Goal: Register for event/course

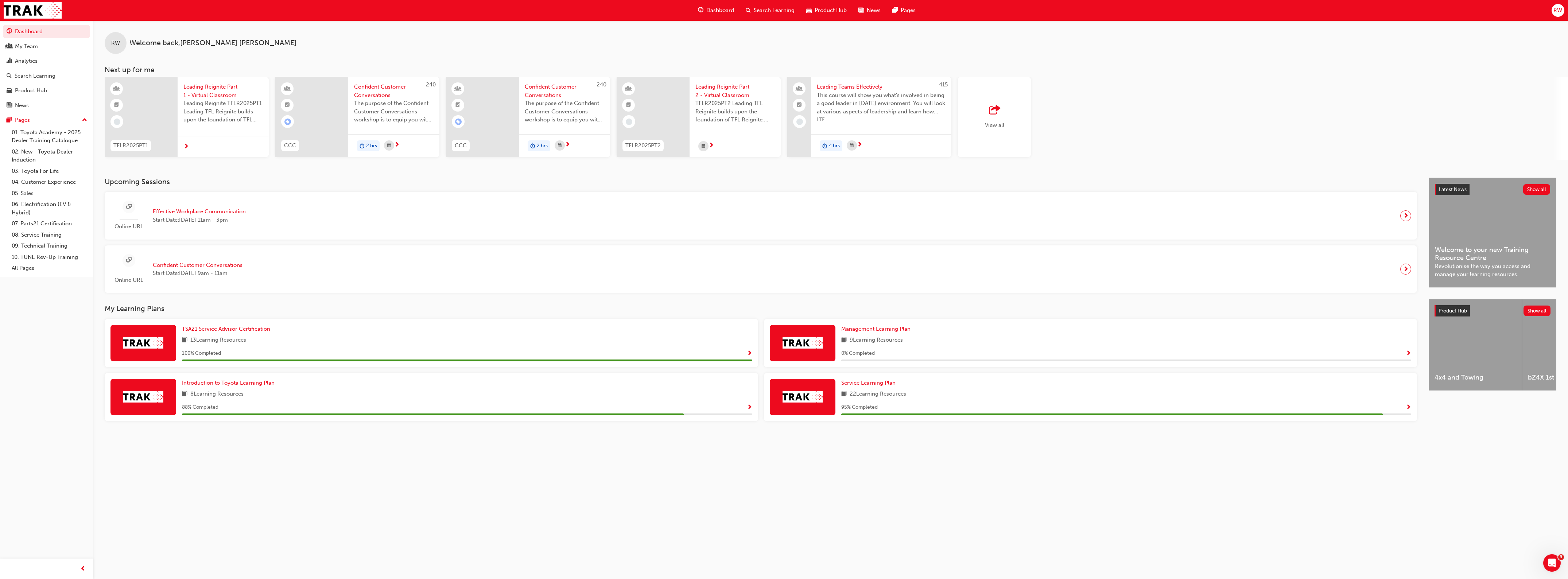
click at [765, 4] on div "Search Learning" at bounding box center [770, 10] width 60 height 15
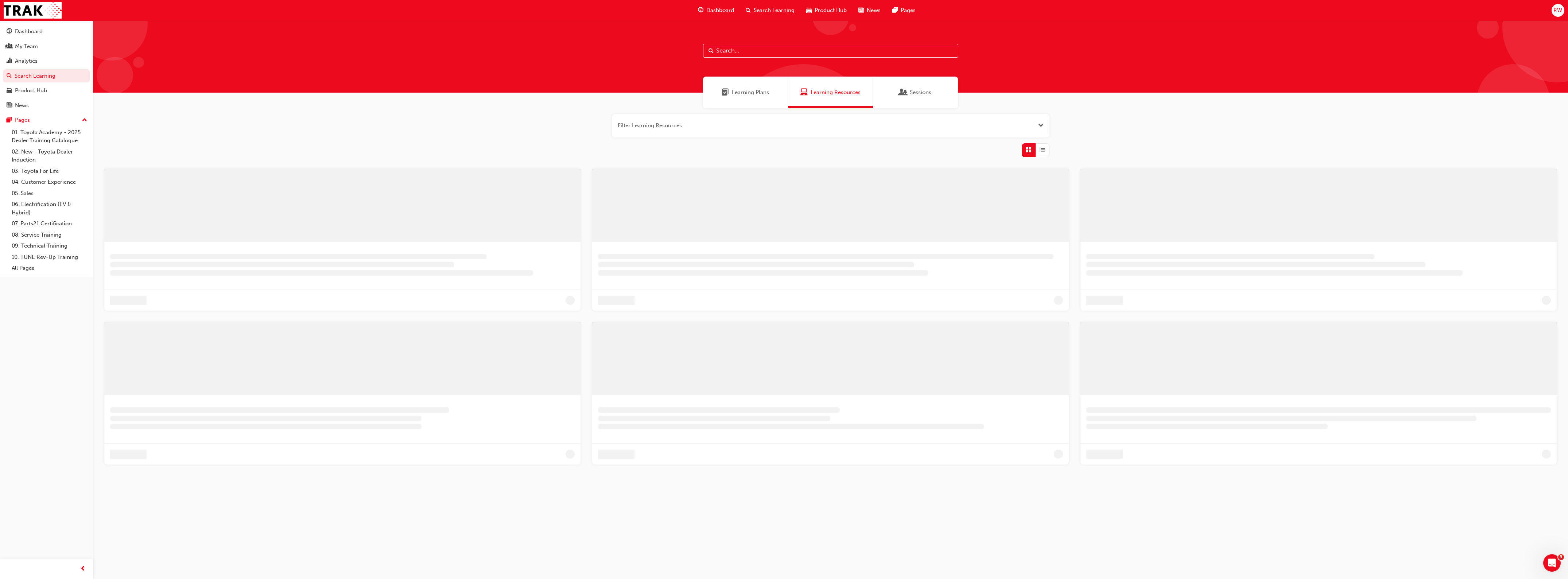
drag, startPoint x: 751, startPoint y: 49, endPoint x: 746, endPoint y: 48, distance: 5.1
click at [751, 49] on input "text" at bounding box center [830, 51] width 255 height 14
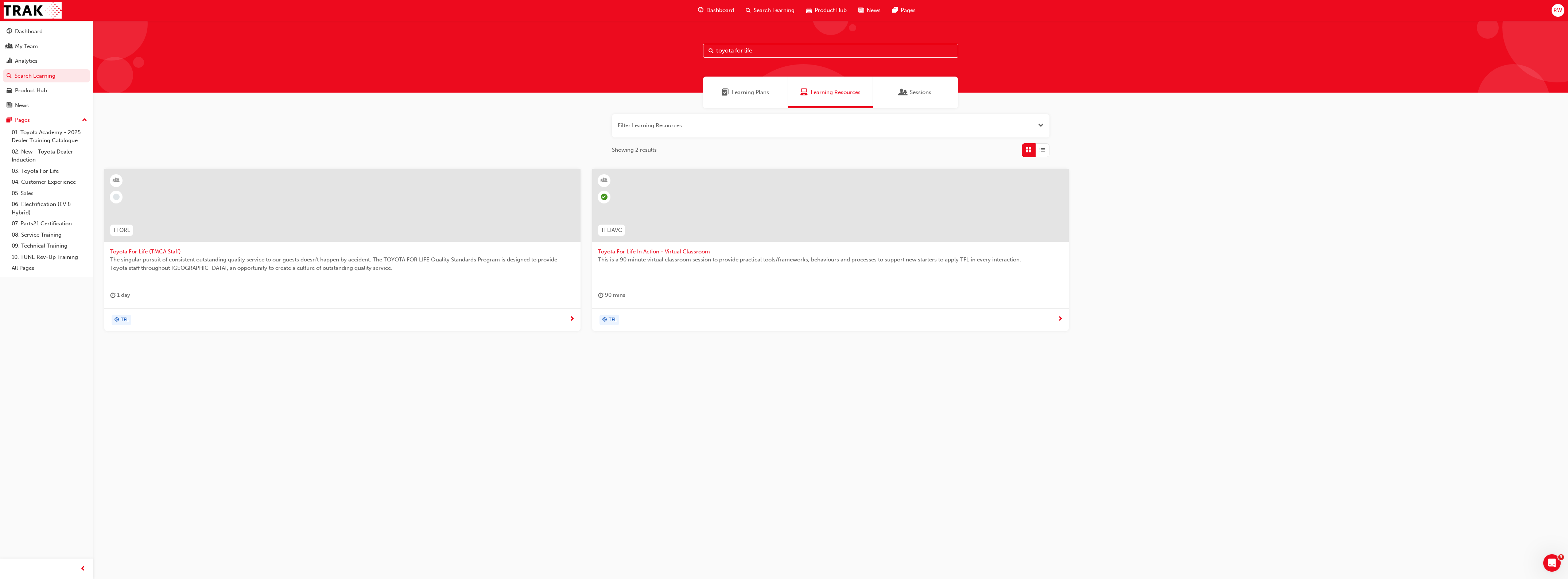
type input "toyota for life"
click at [648, 252] on span "Toyota For Life In Action - Virtual Classroom" at bounding box center [830, 252] width 464 height 9
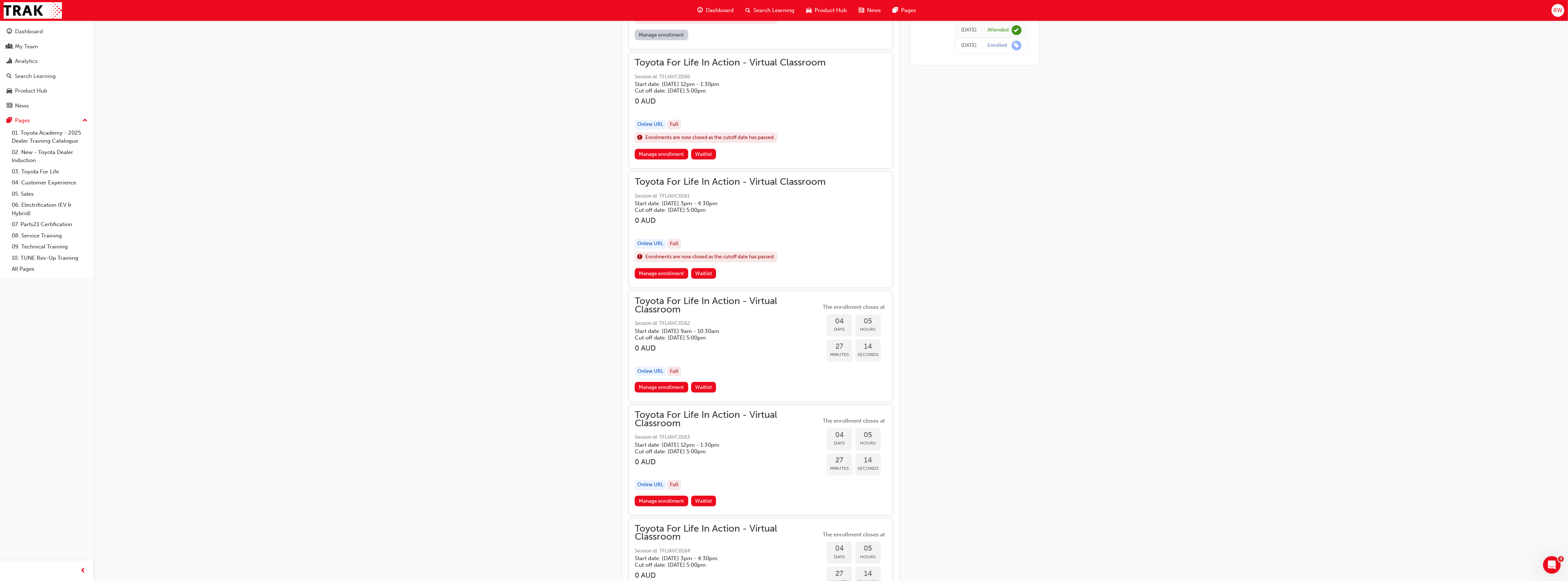
scroll to position [9165, 0]
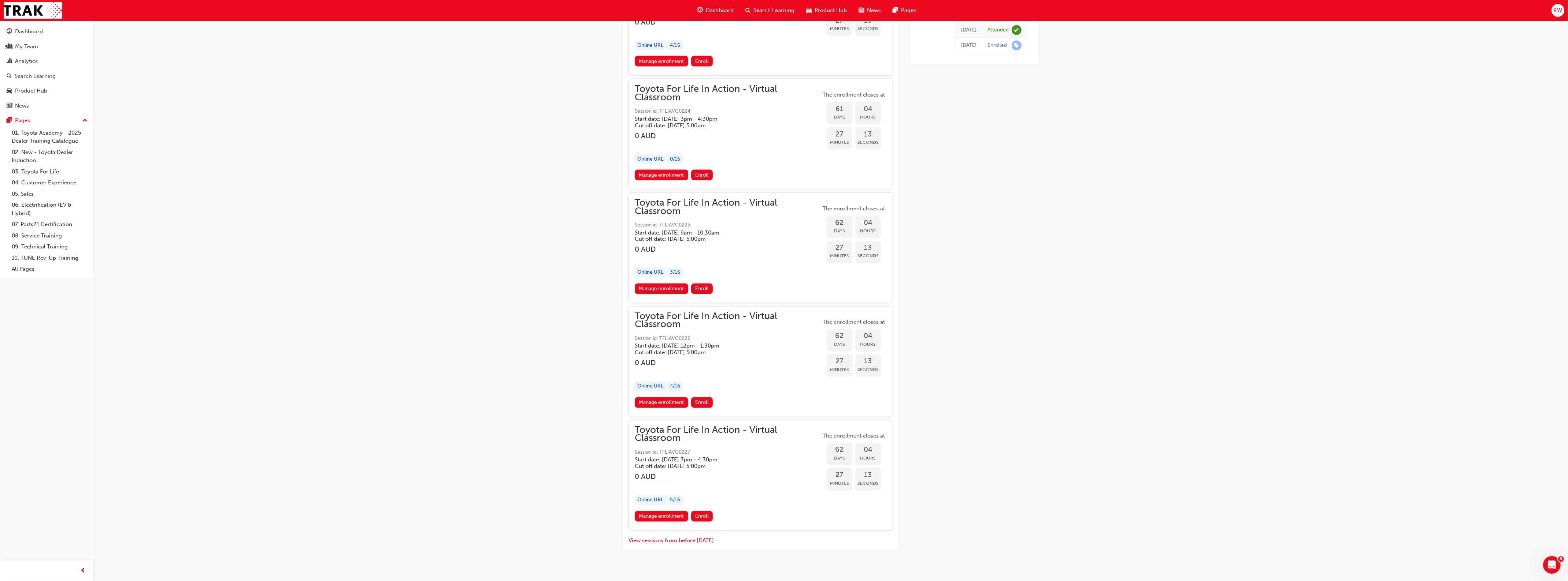
drag, startPoint x: 938, startPoint y: 133, endPoint x: 992, endPoint y: 450, distance: 321.6
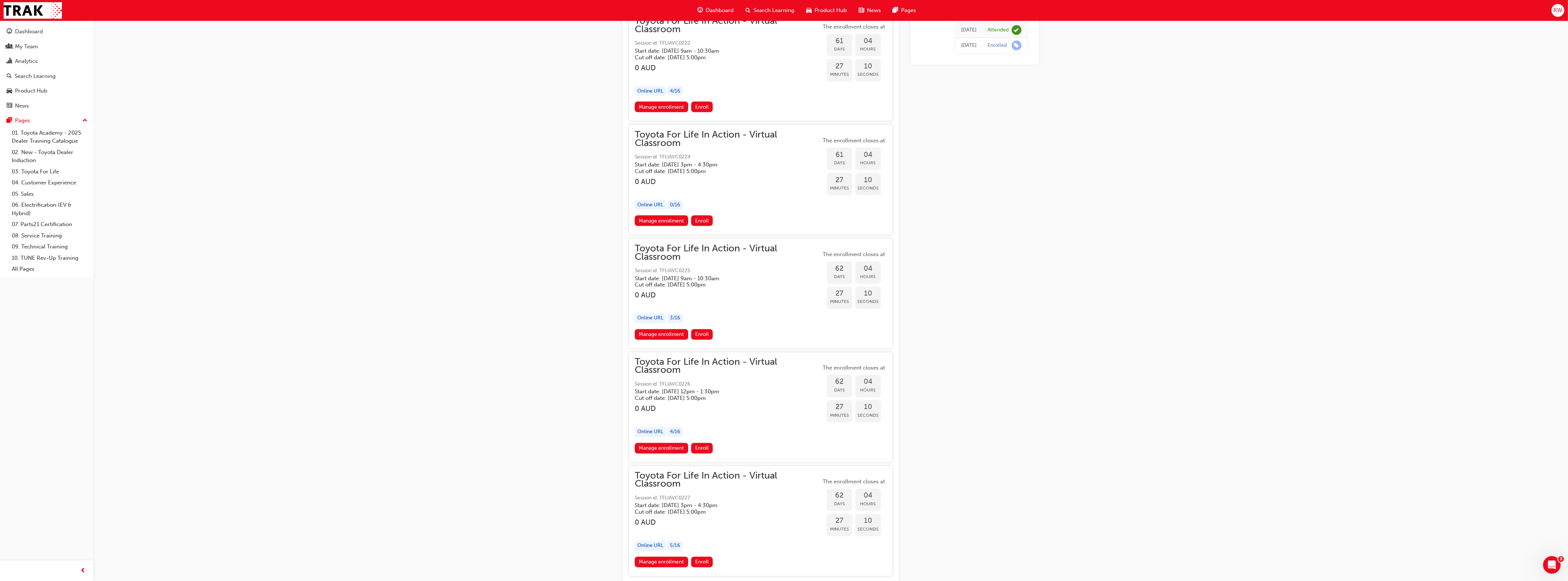
click at [748, 276] on h5 "Start date: [DATE] 9am - 10:30am" at bounding box center [721, 279] width 174 height 7
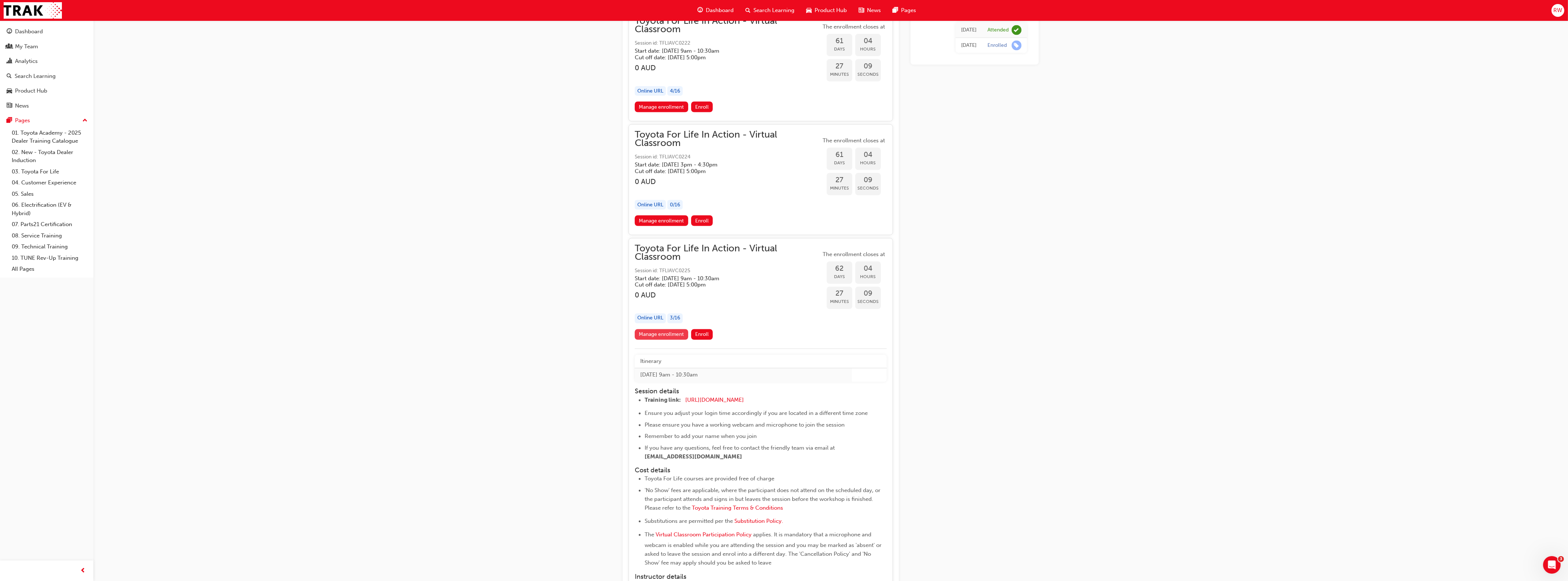
click at [646, 329] on link "Manage enrollment" at bounding box center [661, 334] width 53 height 10
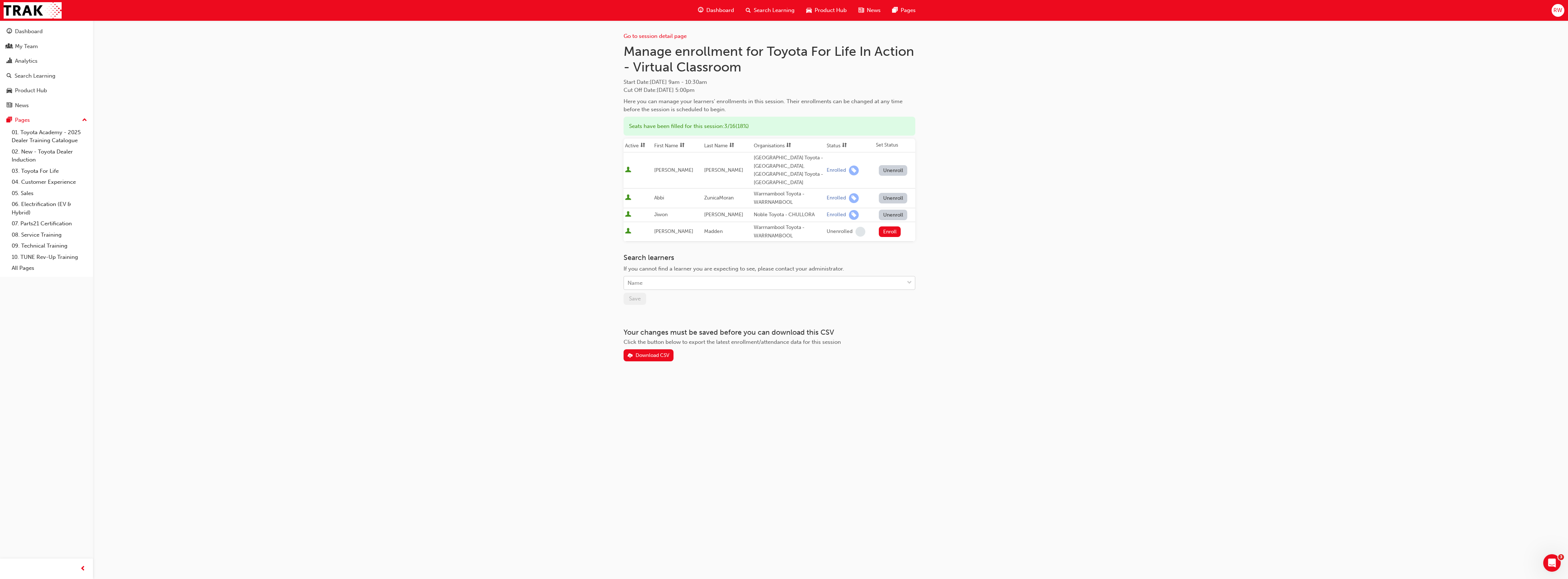
click at [648, 277] on div "Name" at bounding box center [764, 283] width 280 height 13
type input "[PERSON_NAME]"
click at [584, 256] on div "Go to session detail page Manage enrollment for Toyota For Life In Action - Vir…" at bounding box center [784, 289] width 1568 height 579
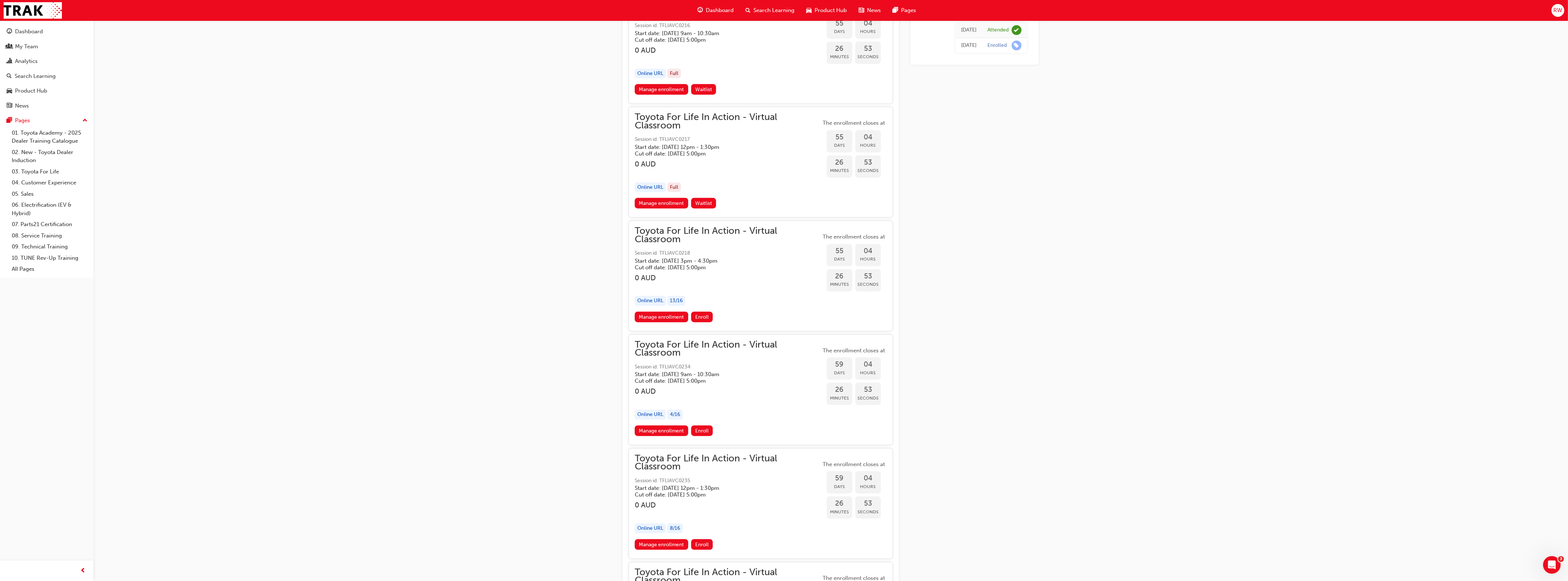
scroll to position [8158, 0]
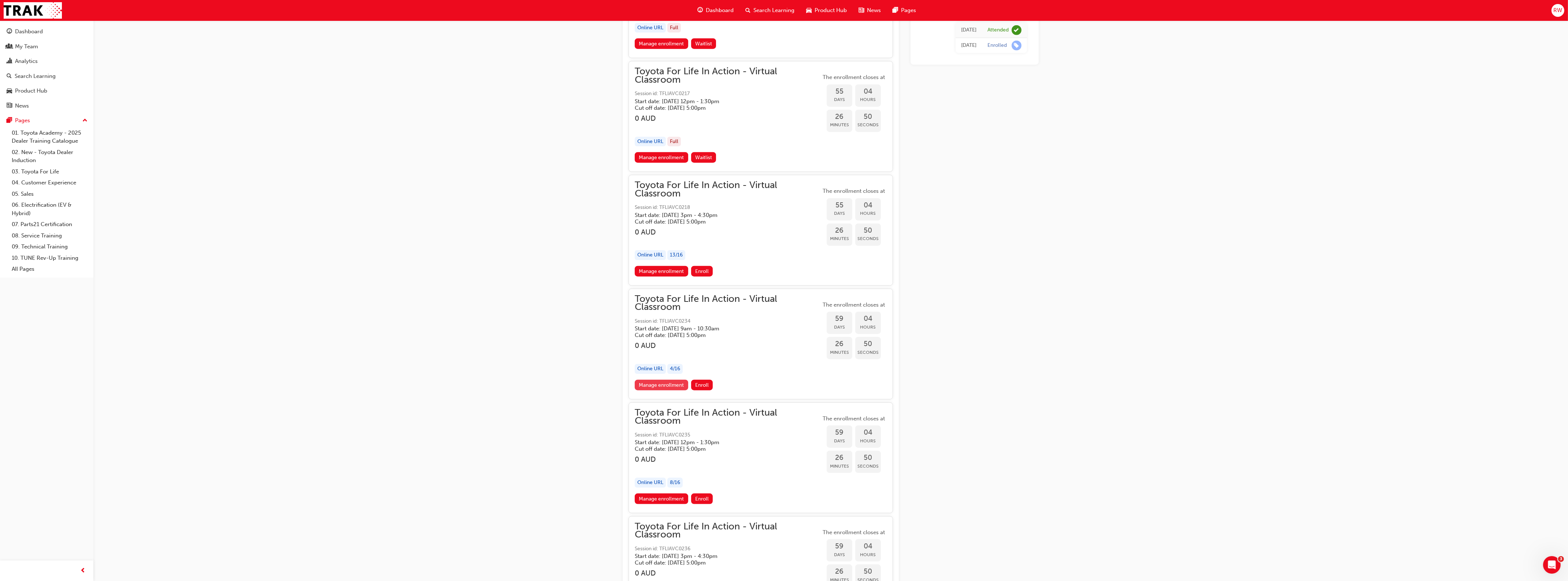
click at [662, 380] on link "Manage enrollment" at bounding box center [661, 385] width 53 height 10
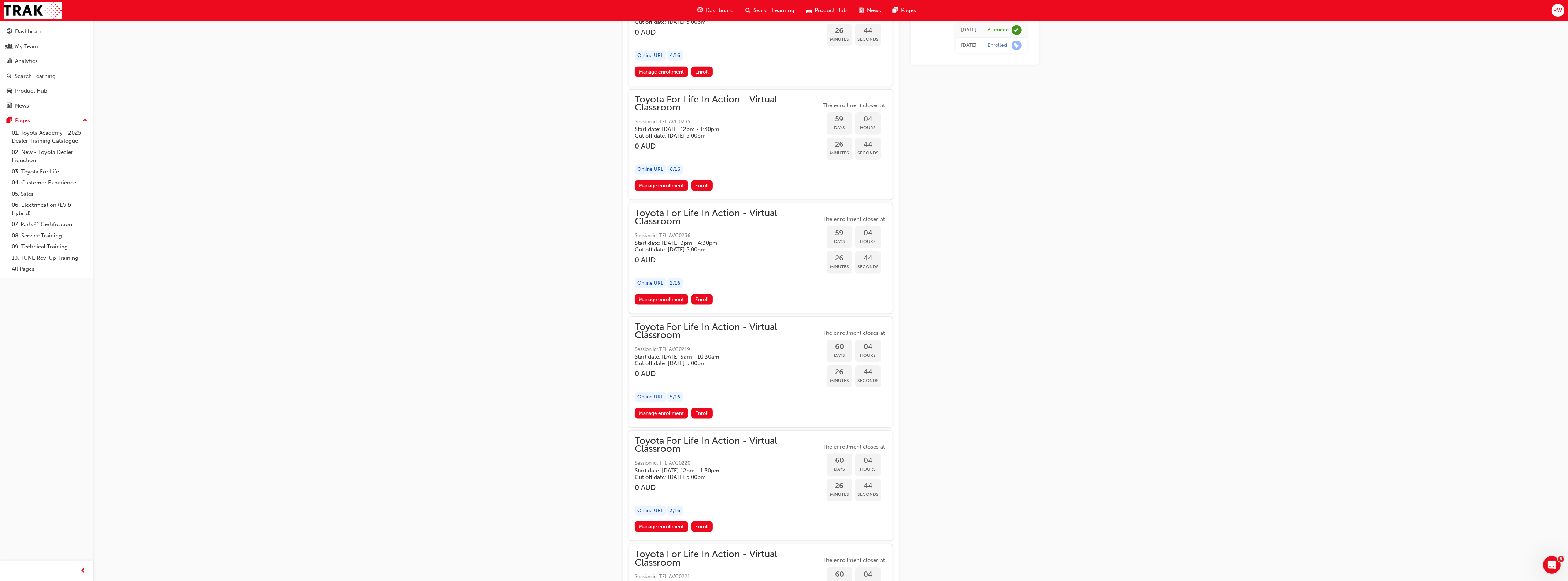
scroll to position [8525, 0]
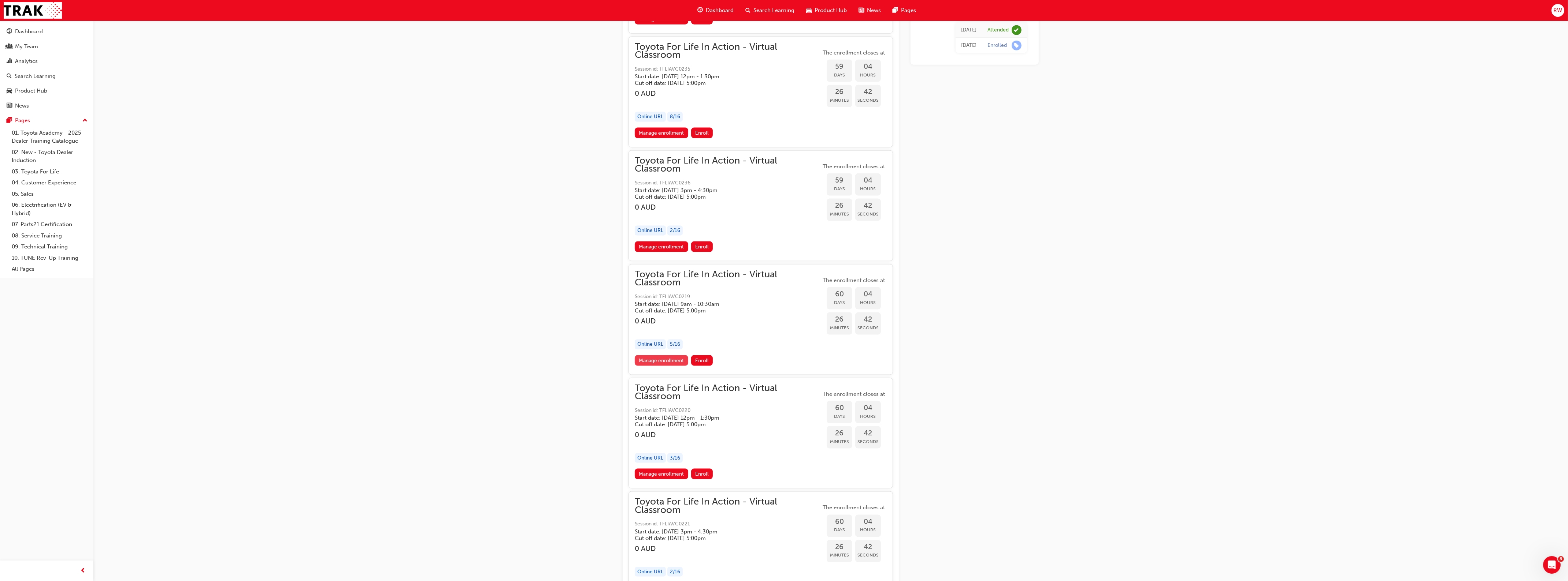
click at [672, 356] on link "Manage enrollment" at bounding box center [661, 360] width 53 height 10
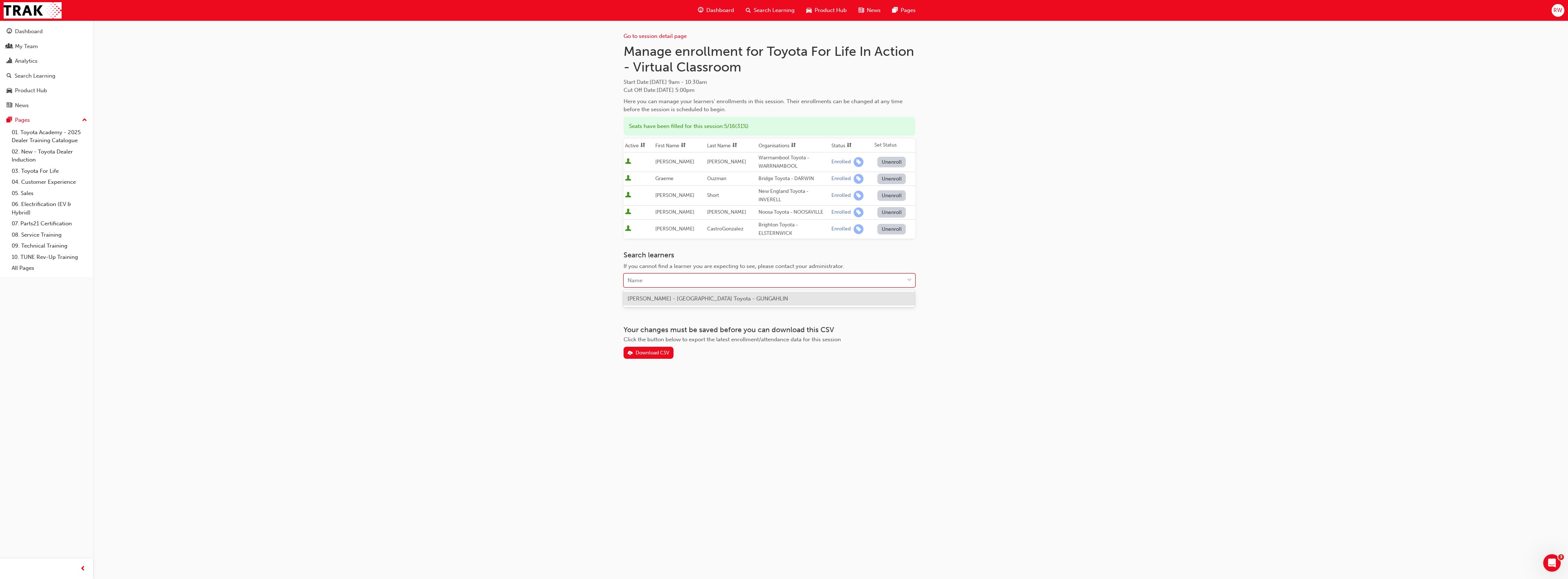
click at [662, 281] on div "Name" at bounding box center [764, 281] width 280 height 13
click at [665, 296] on span "[PERSON_NAME] - [GEOGRAPHIC_DATA] Toyota - GUNGAHLIN" at bounding box center [708, 298] width 161 height 7
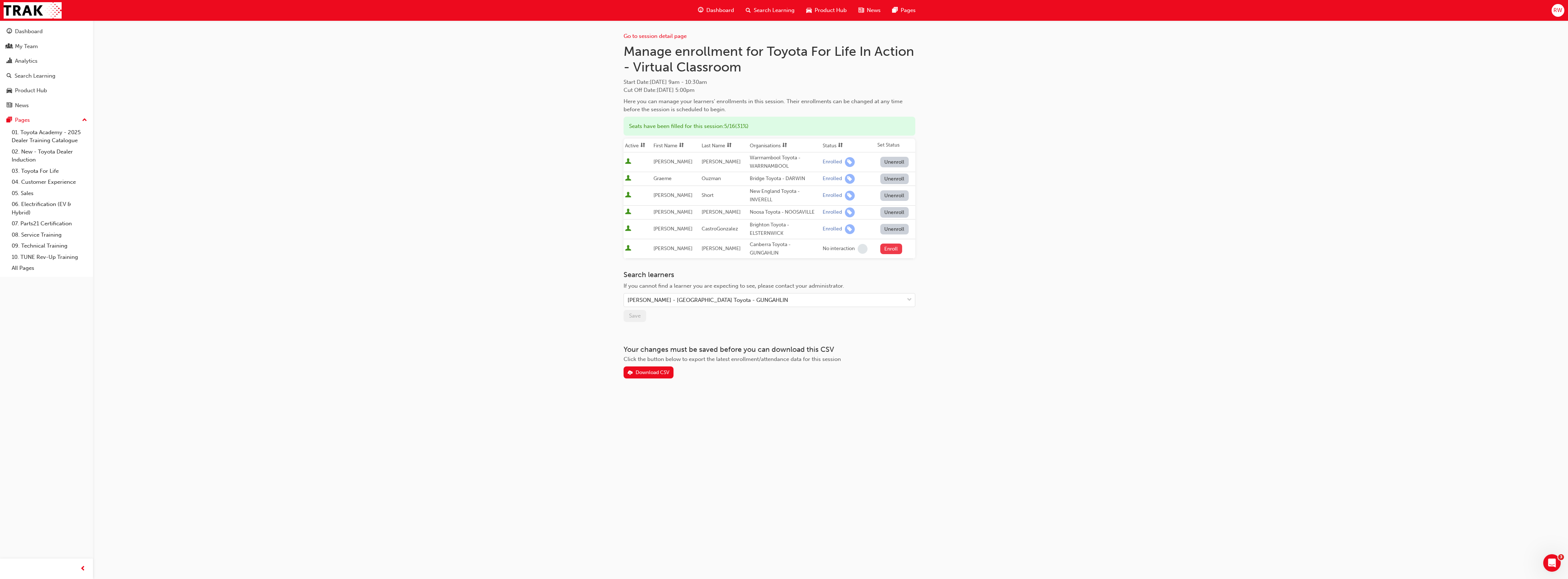
click at [892, 245] on button "Enroll" at bounding box center [891, 248] width 22 height 10
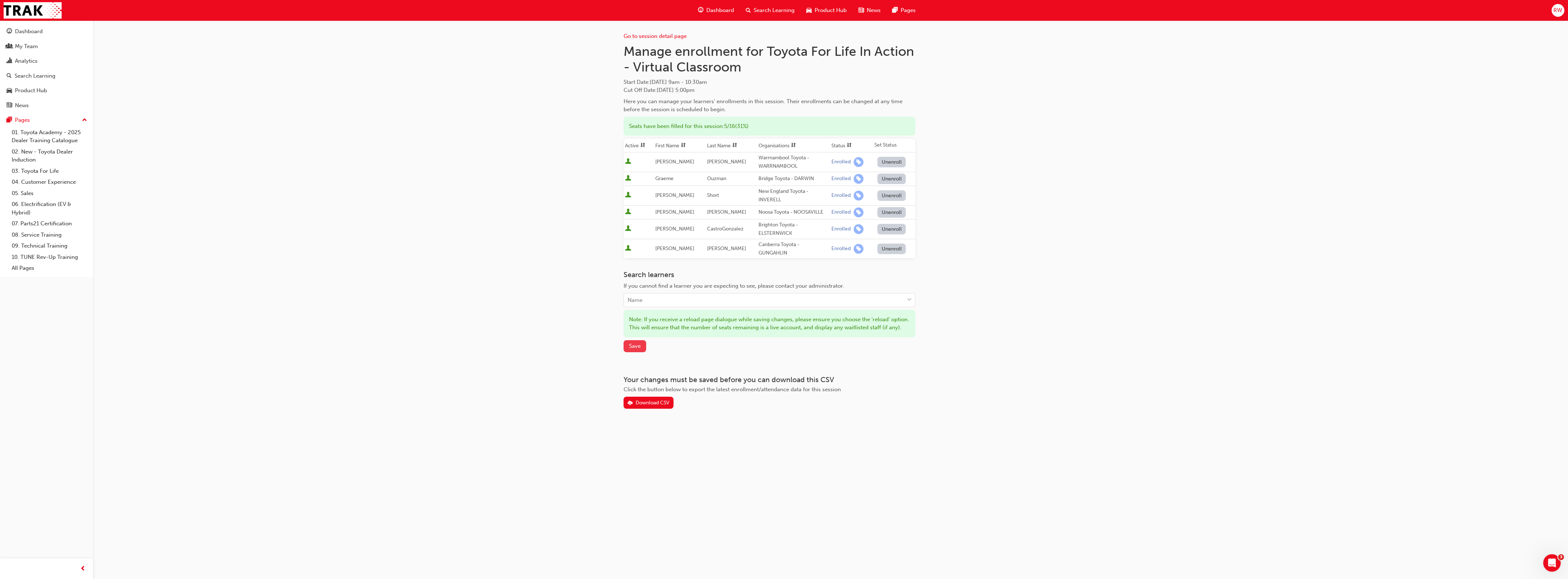
click at [640, 349] on span "Save" at bounding box center [634, 346] width 12 height 7
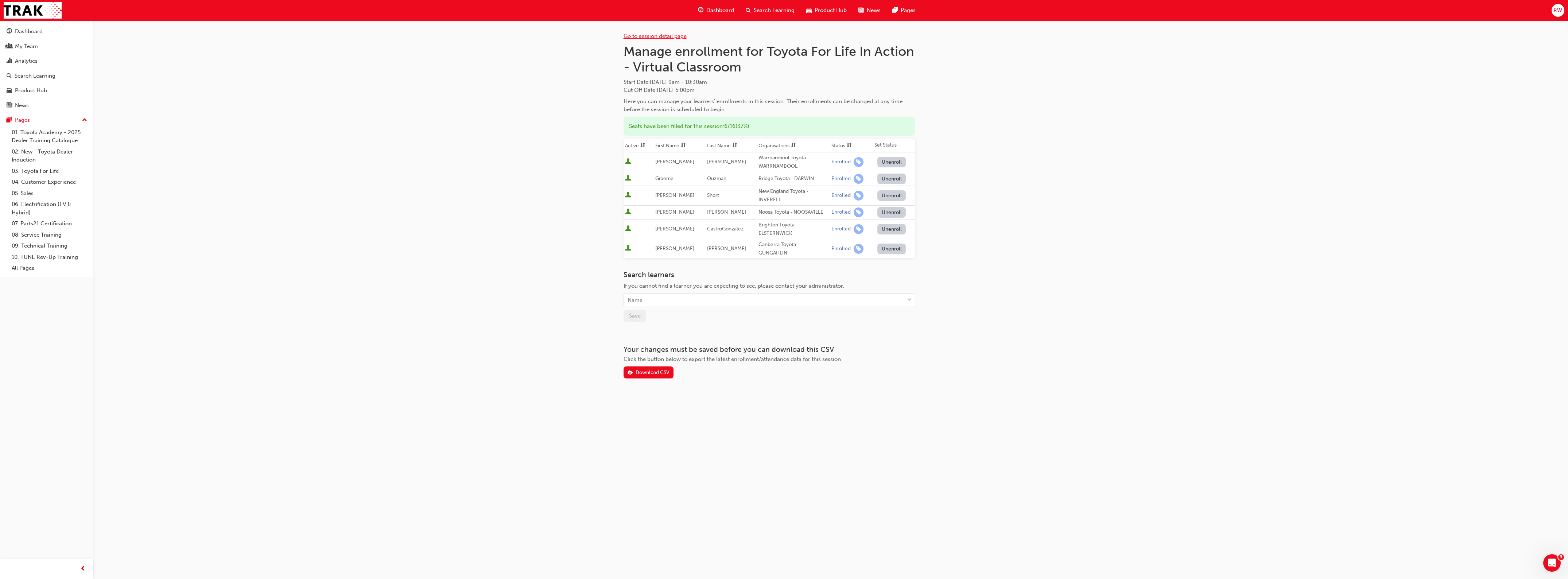
click at [655, 35] on link "Go to session detail page" at bounding box center [655, 36] width 63 height 7
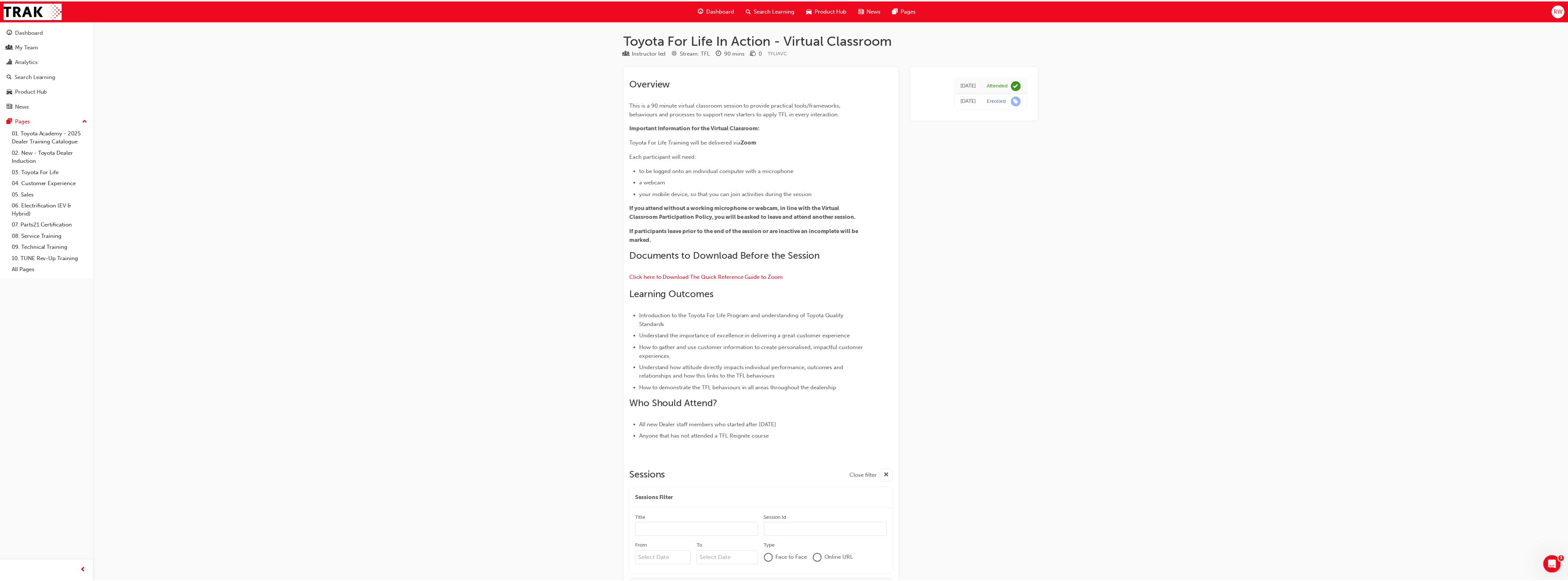
scroll to position [8525, 0]
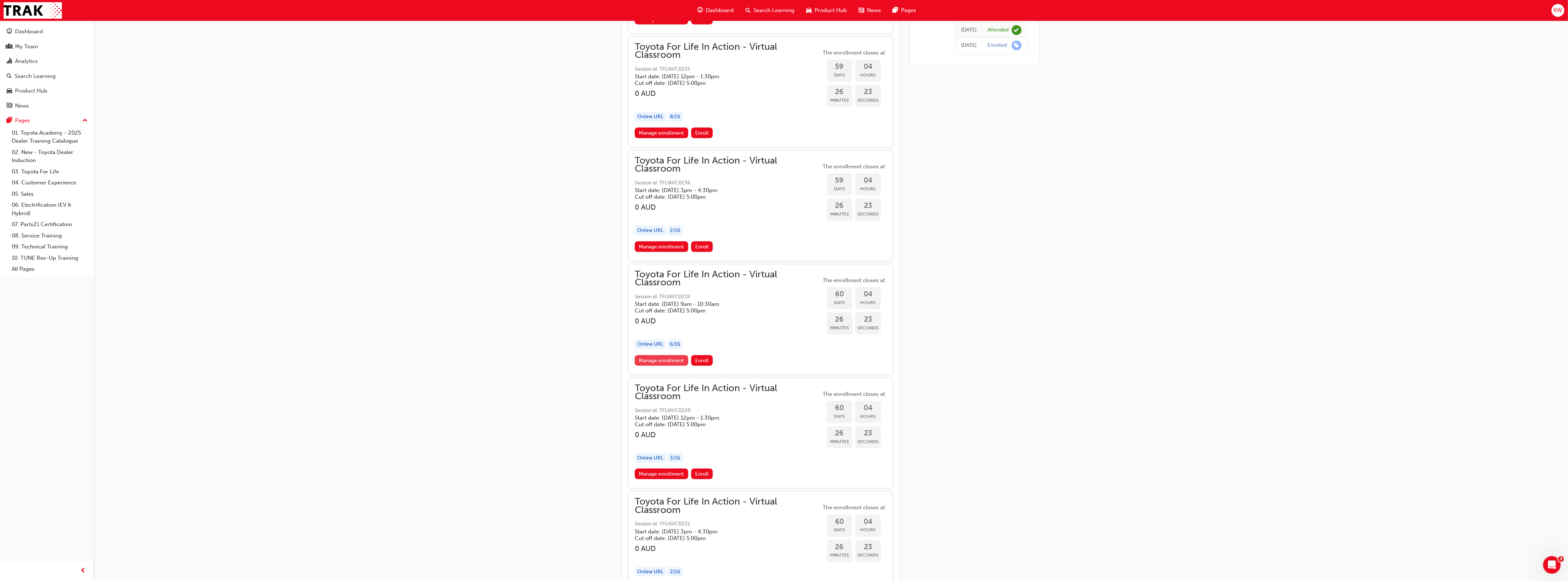
click at [669, 356] on link "Manage enrollment" at bounding box center [661, 360] width 53 height 10
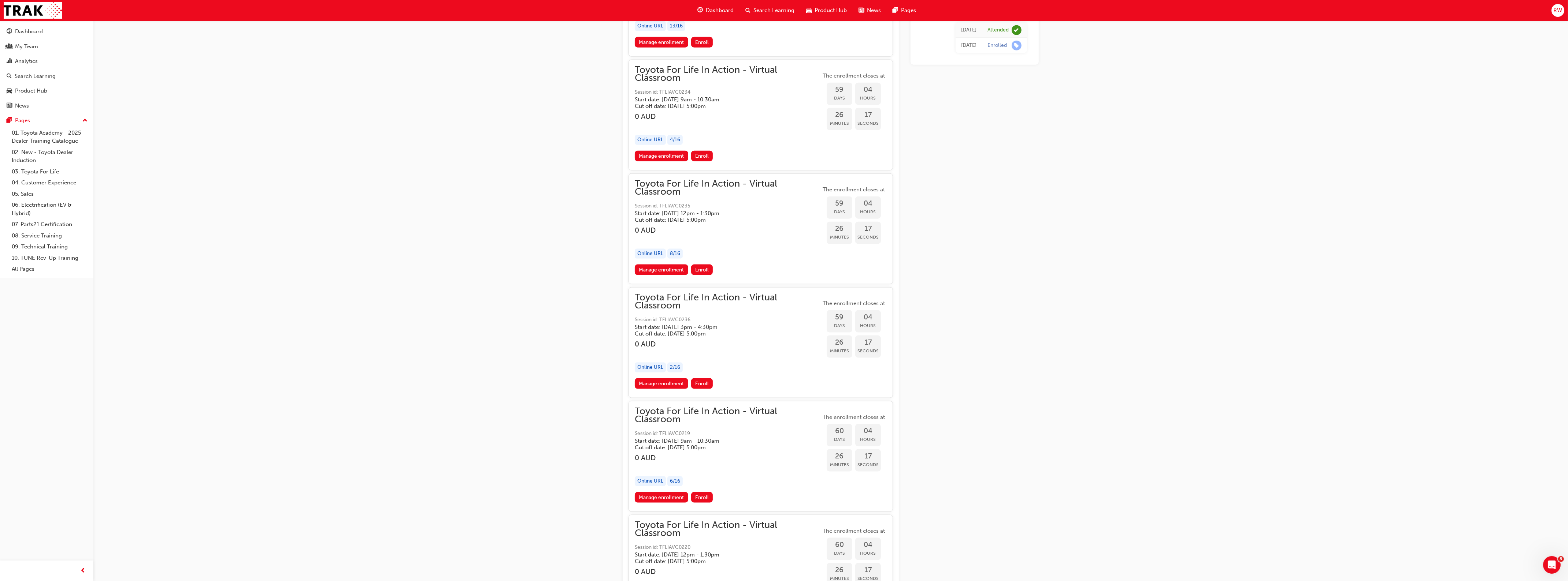
scroll to position [8388, 0]
click at [674, 151] on link "Manage enrollment" at bounding box center [661, 156] width 53 height 10
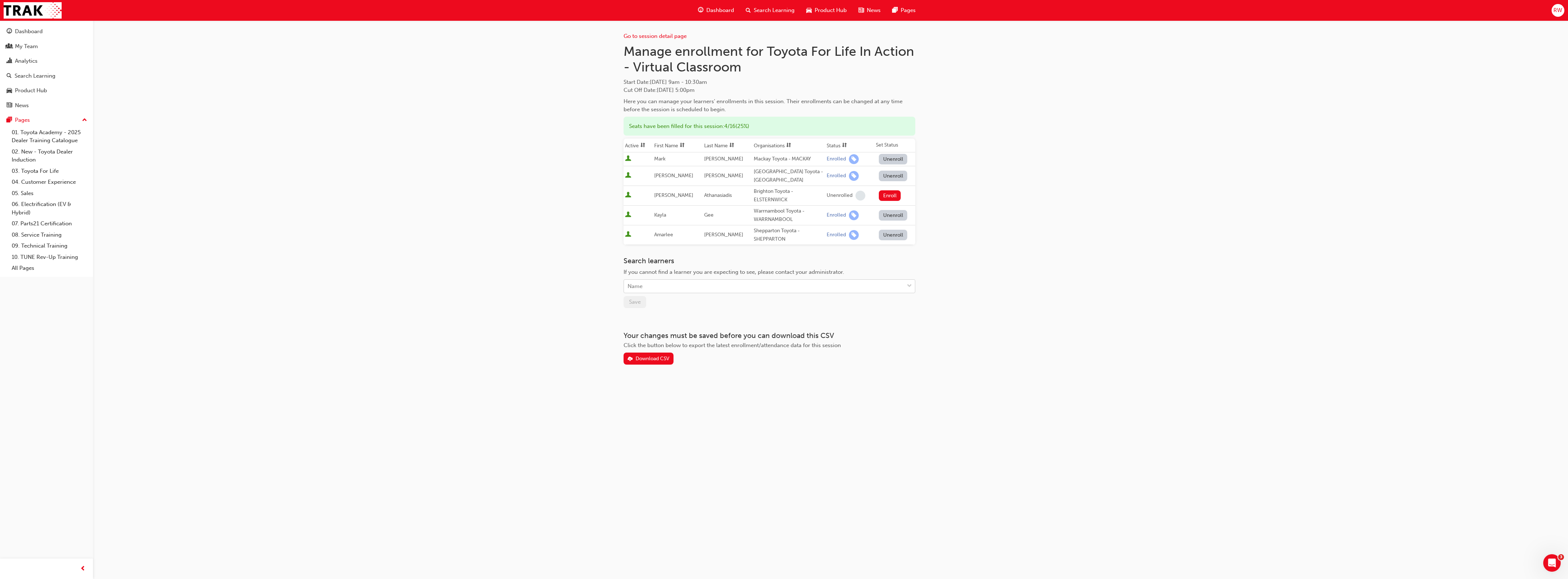
click at [659, 287] on div "Name" at bounding box center [764, 286] width 280 height 13
type input "[PERSON_NAME]"
click at [687, 301] on div "[PERSON_NAME] - [GEOGRAPHIC_DATA] Toyota - GUNGAHLIN" at bounding box center [769, 304] width 292 height 14
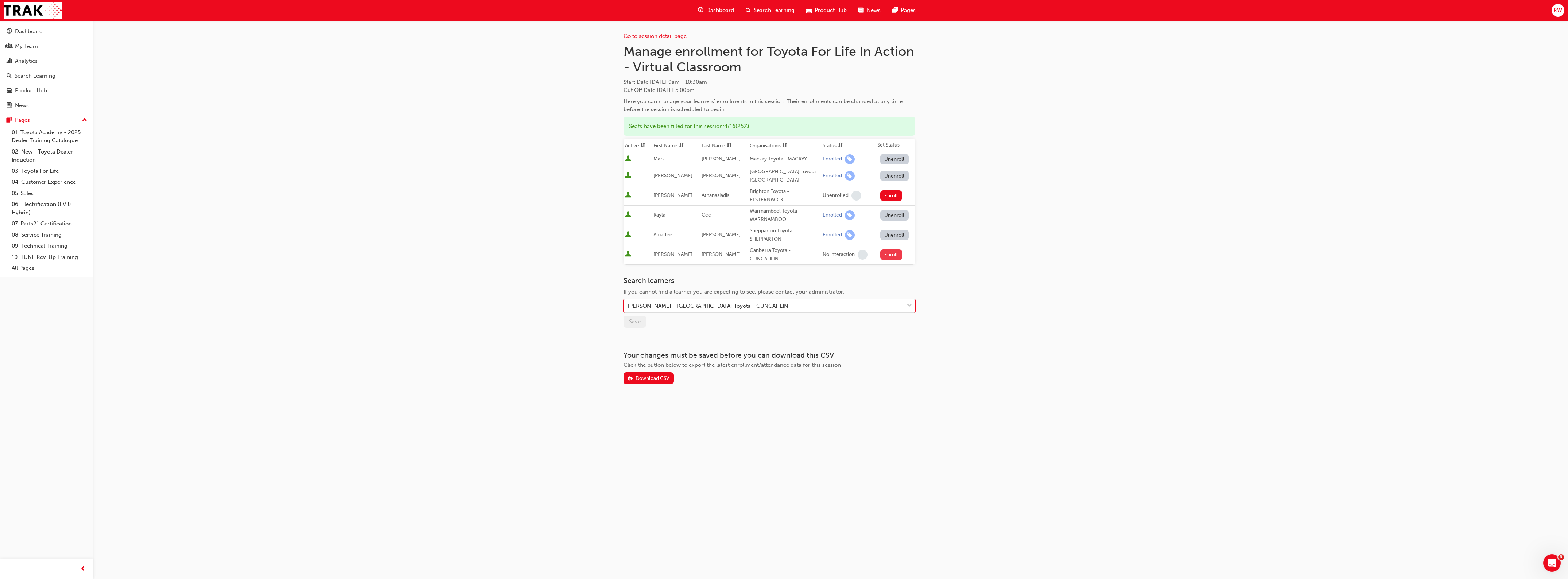
click at [892, 255] on button "Enroll" at bounding box center [891, 254] width 22 height 10
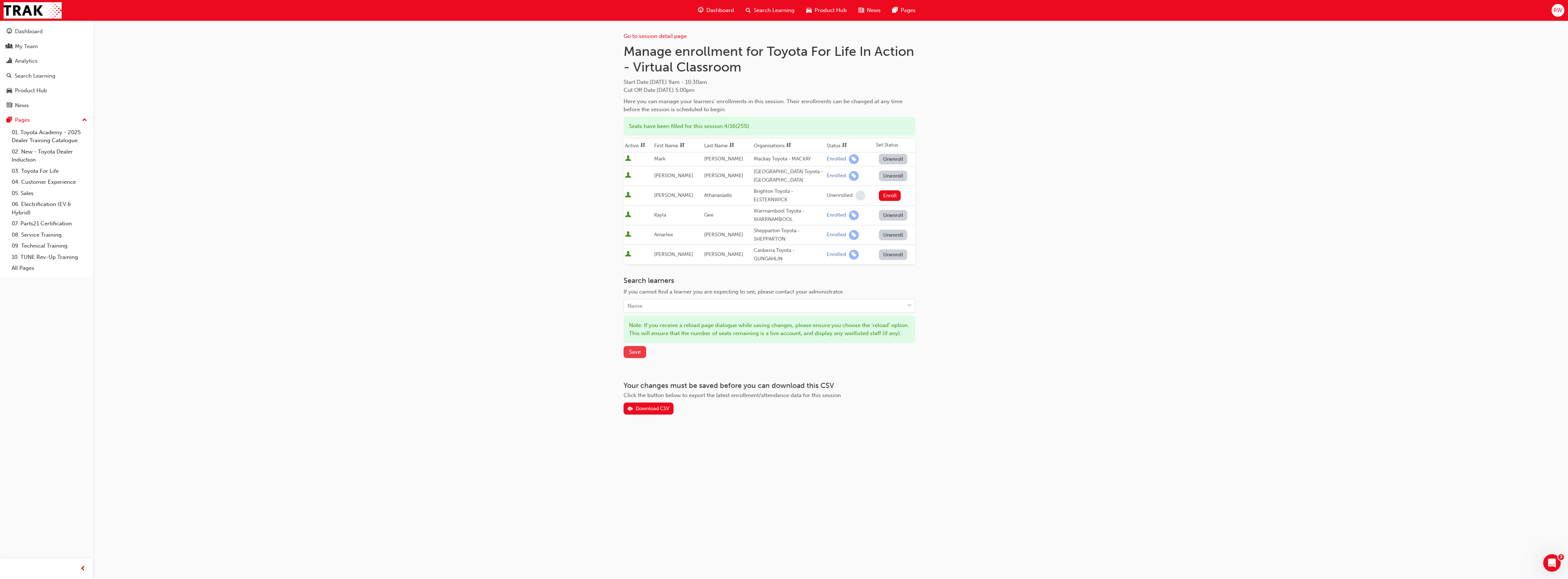
click at [632, 355] on span "Save" at bounding box center [634, 352] width 12 height 7
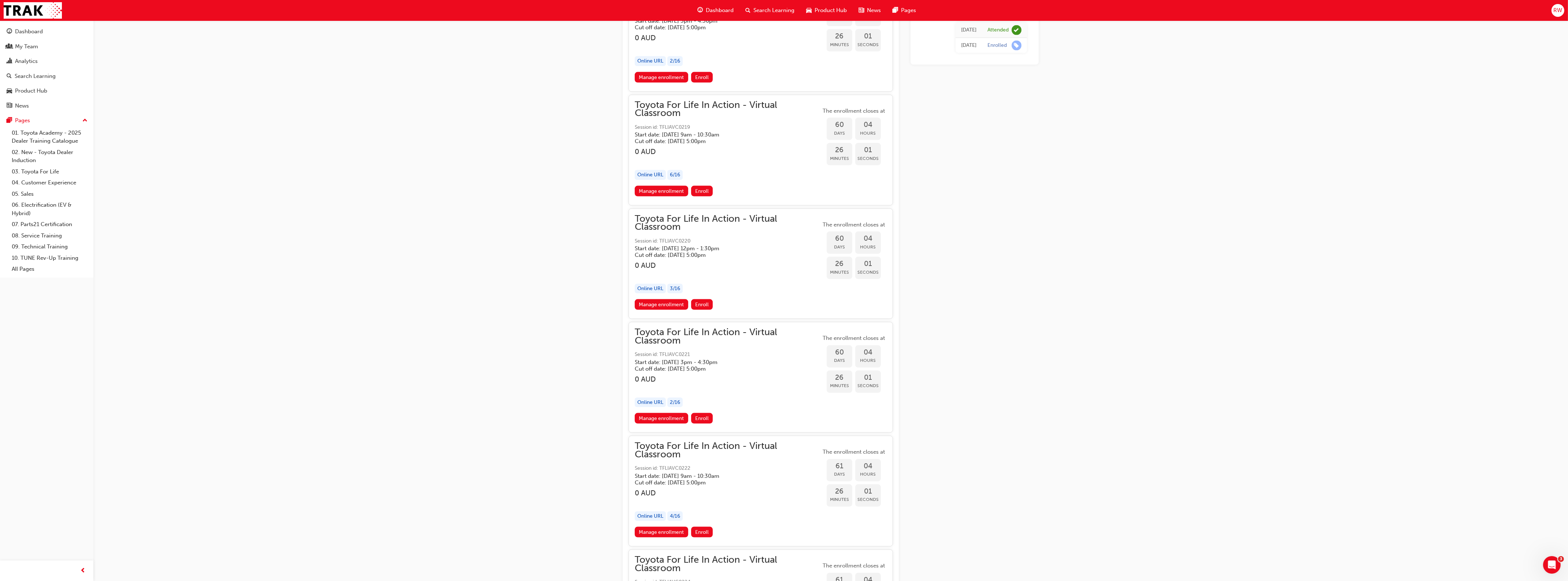
scroll to position [8708, 0]
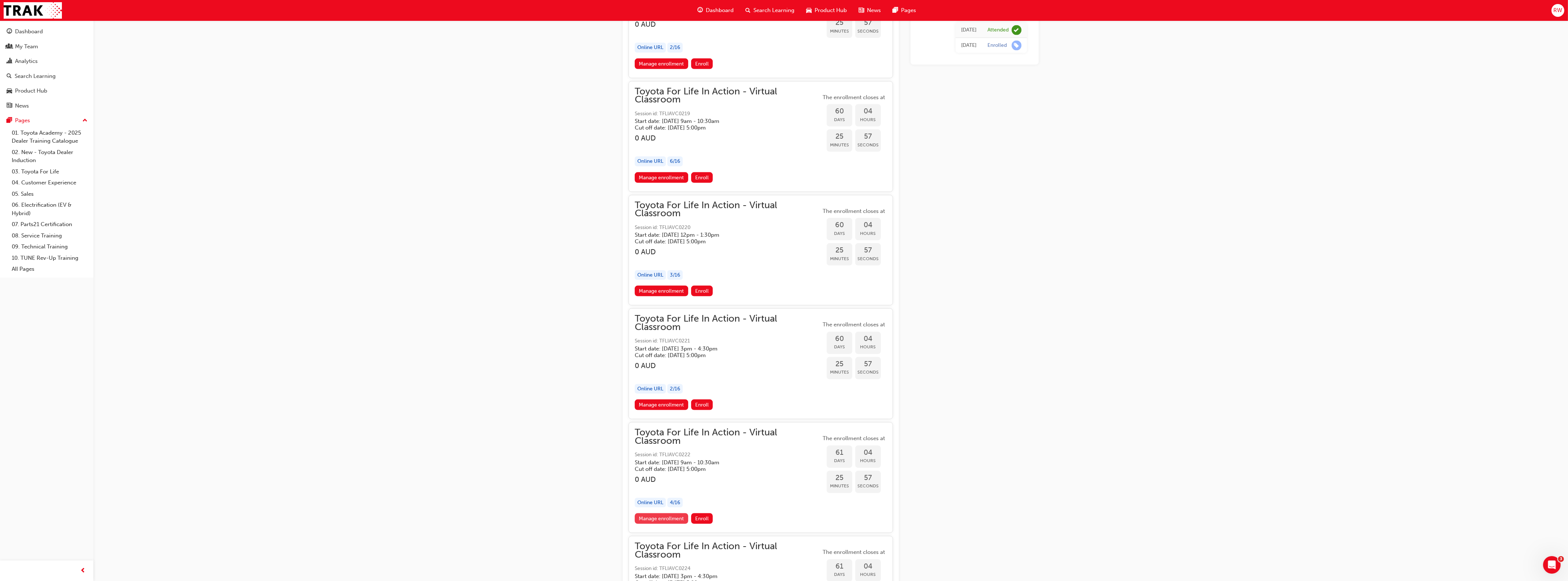
click at [671, 513] on link "Manage enrollment" at bounding box center [661, 518] width 53 height 10
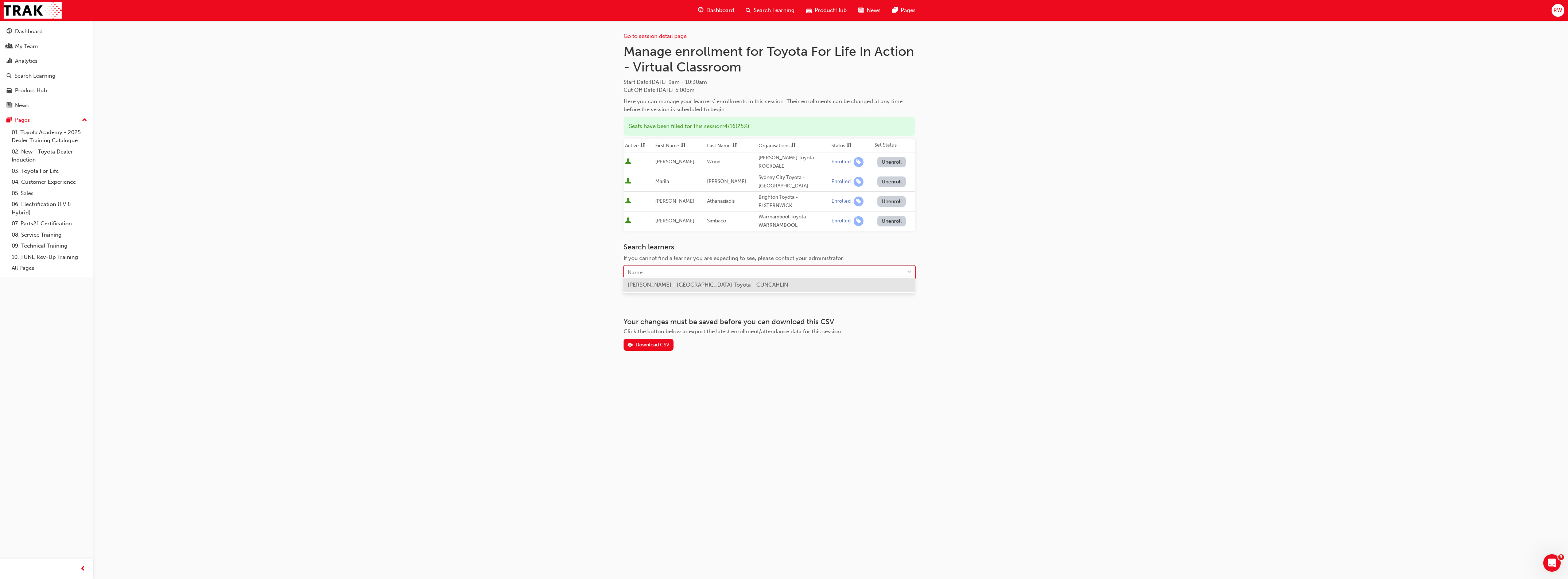
click at [663, 269] on div "Name" at bounding box center [764, 272] width 280 height 13
type input "[PERSON_NAME]"
click at [668, 285] on span "[PERSON_NAME] - [GEOGRAPHIC_DATA] Toyota - GUNGAHLIN" at bounding box center [708, 284] width 161 height 7
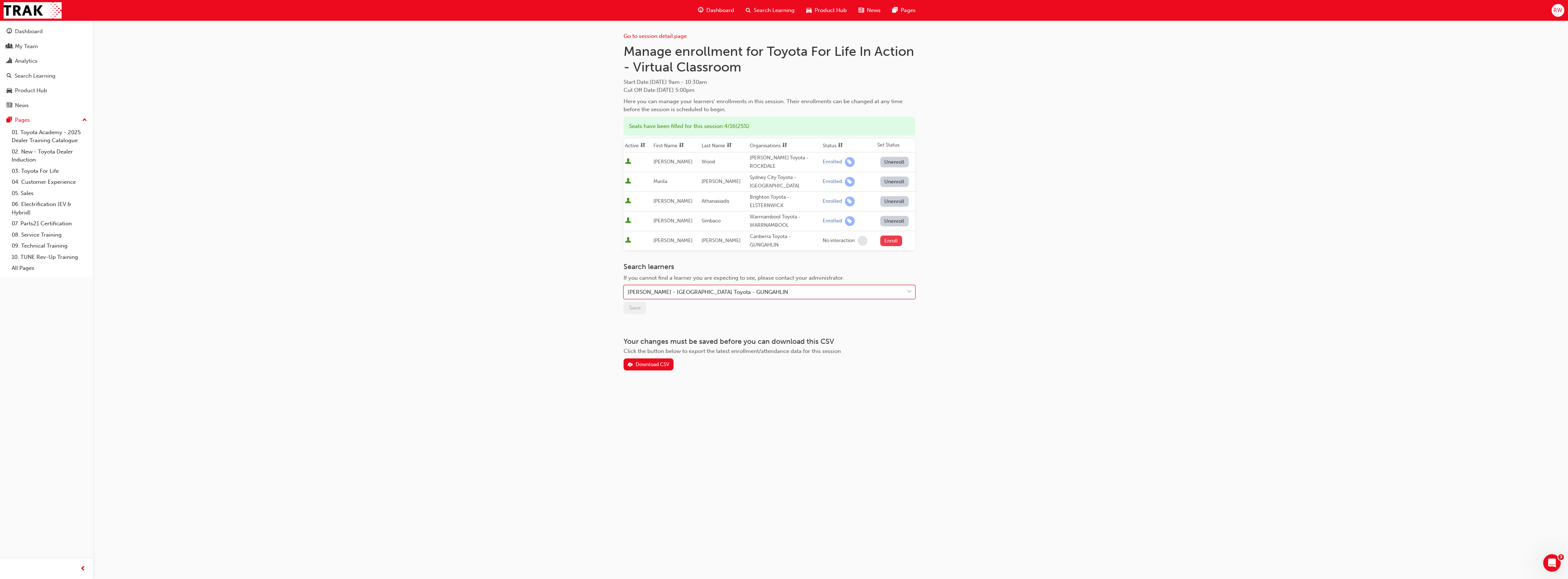
click at [896, 236] on button "Enroll" at bounding box center [891, 240] width 22 height 10
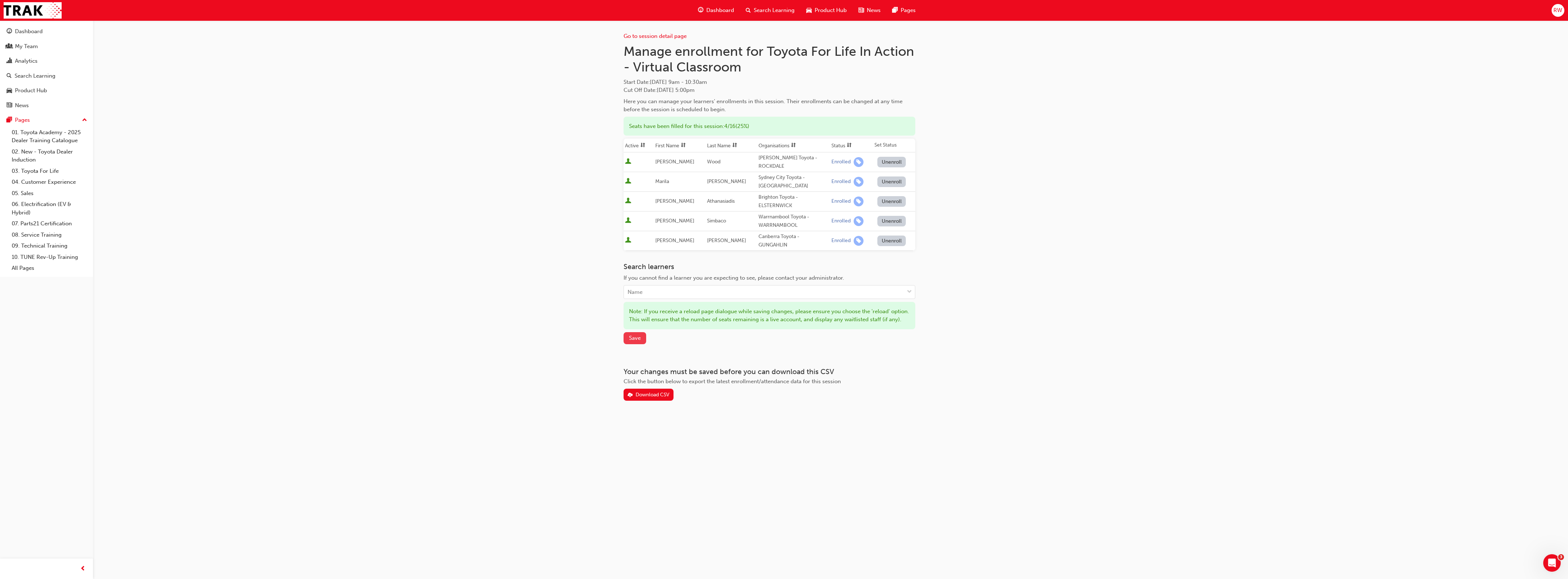
click at [637, 342] on span "Save" at bounding box center [634, 338] width 12 height 7
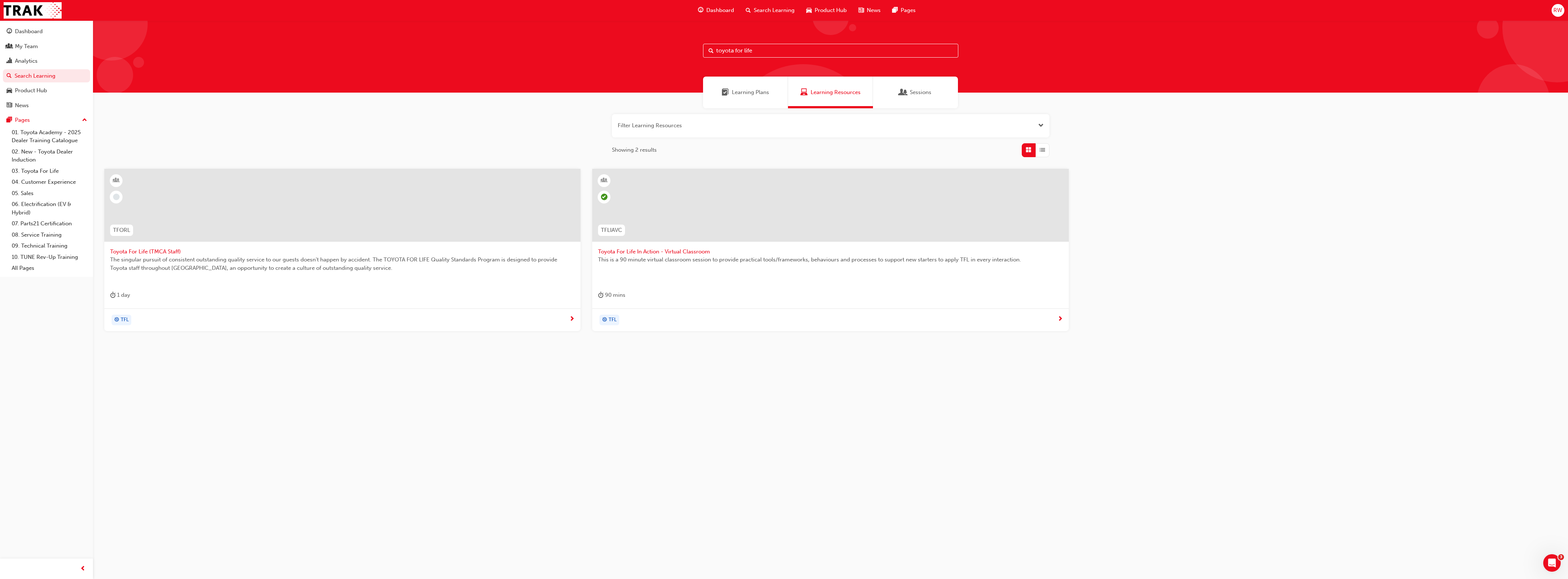
click at [682, 250] on span "Toyota For Life In Action - Virtual Classroom" at bounding box center [830, 252] width 464 height 9
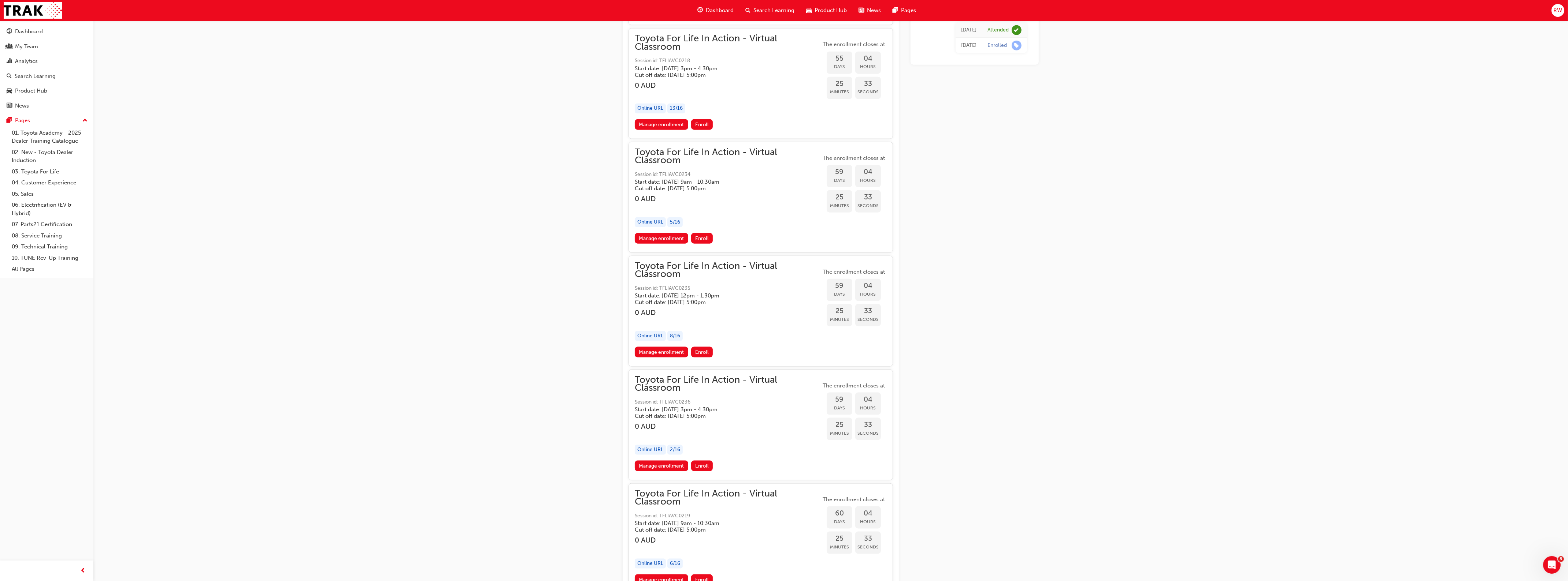
scroll to position [8266, 0]
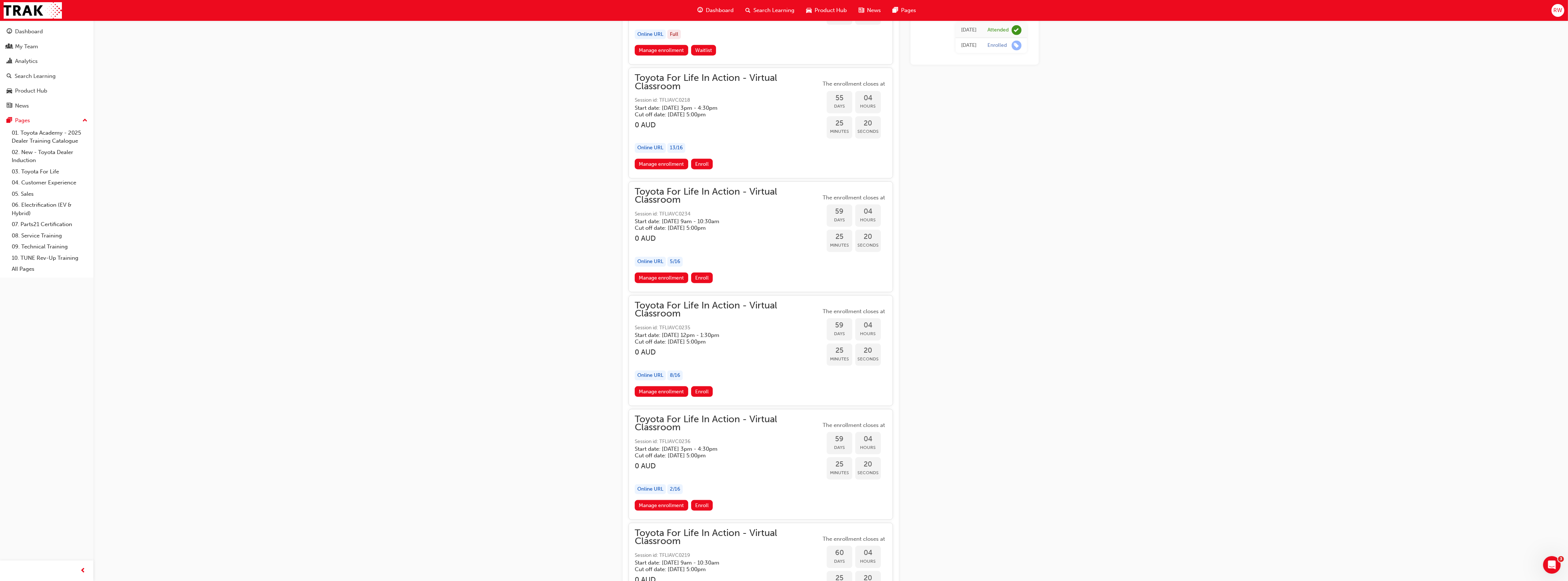
click at [664, 272] on link "Manage enrollment" at bounding box center [661, 277] width 53 height 10
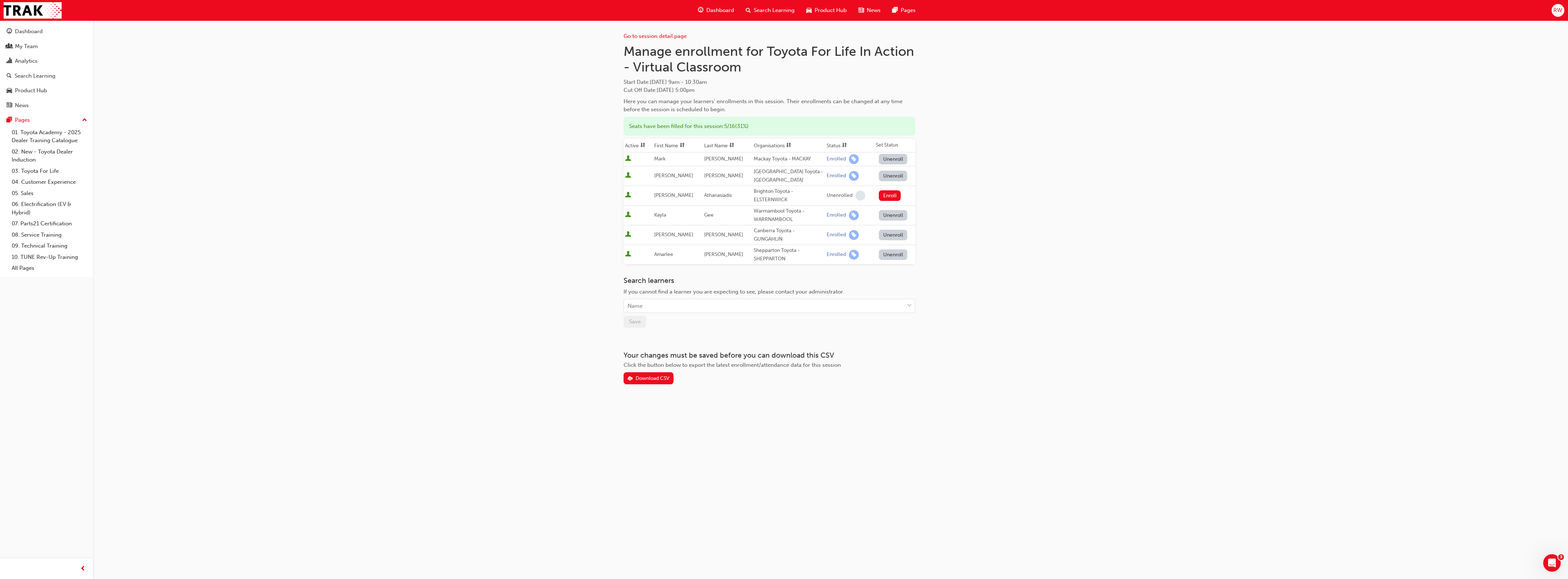
drag, startPoint x: 971, startPoint y: 437, endPoint x: 967, endPoint y: 434, distance: 5.0
click at [971, 437] on div "Go to session detail page Manage enrollment for Toyota For Life In Action - Vir…" at bounding box center [784, 289] width 1568 height 579
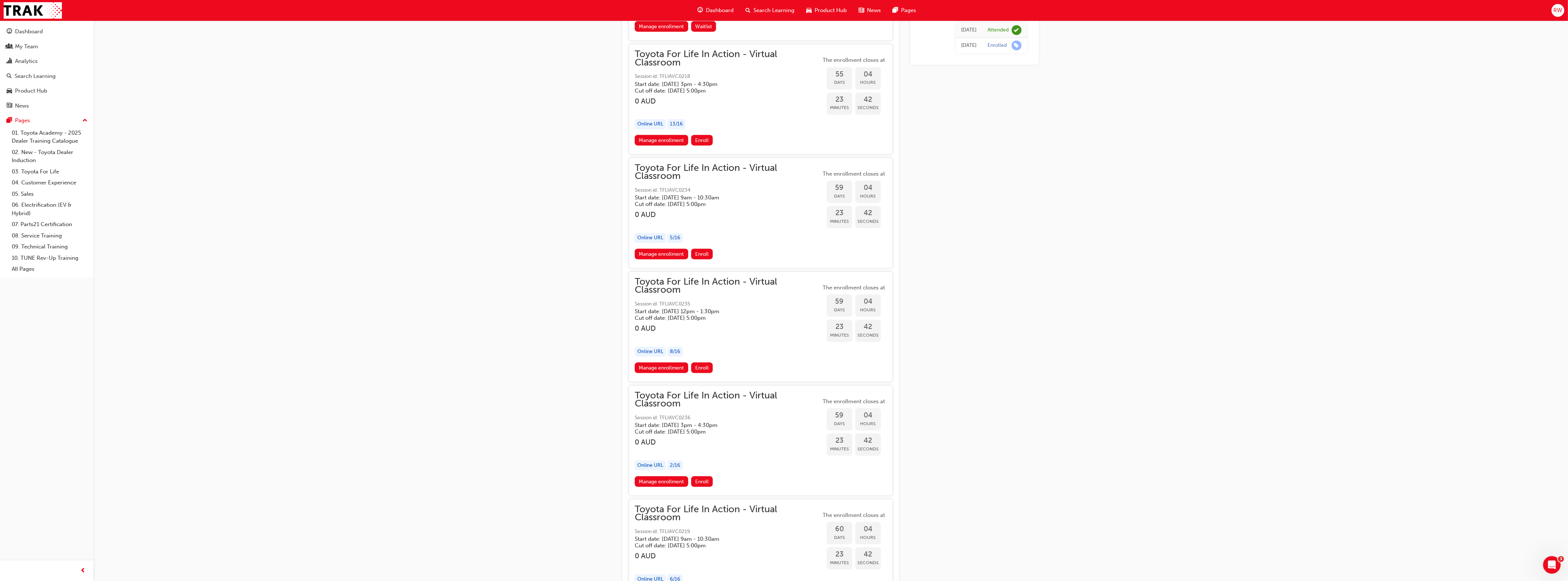
scroll to position [8312, 0]
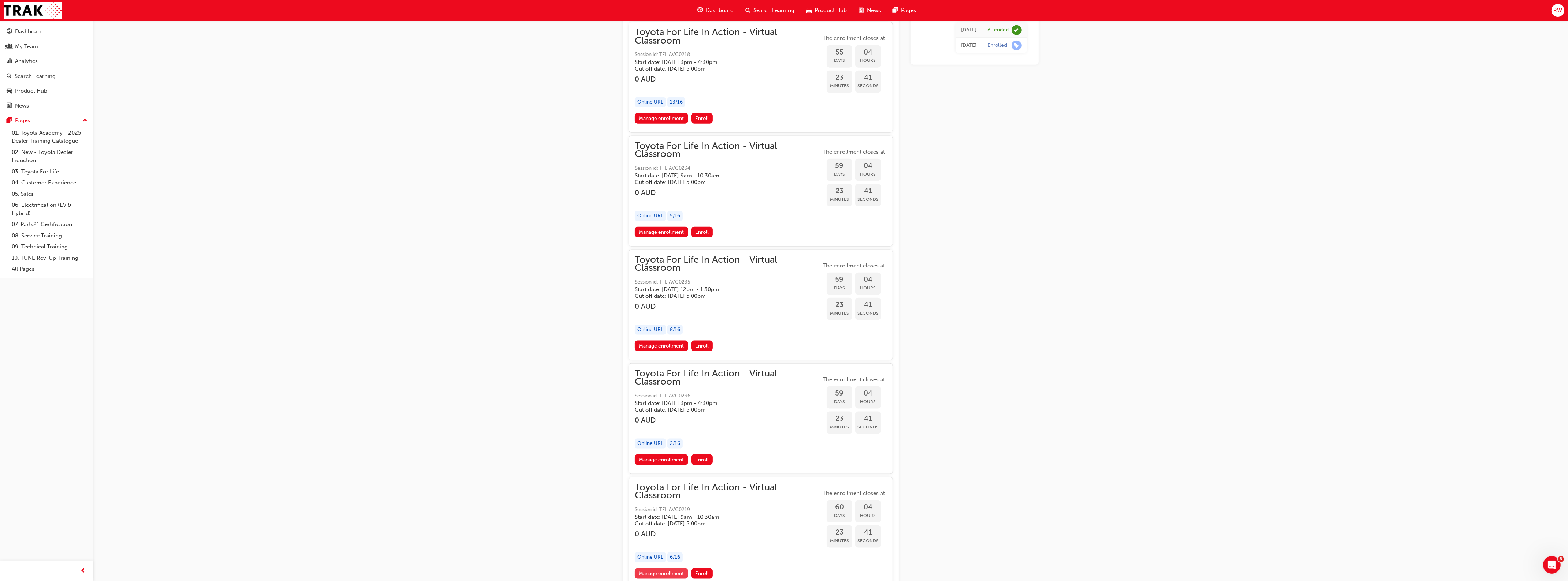
click at [669, 568] on link "Manage enrollment" at bounding box center [661, 573] width 53 height 10
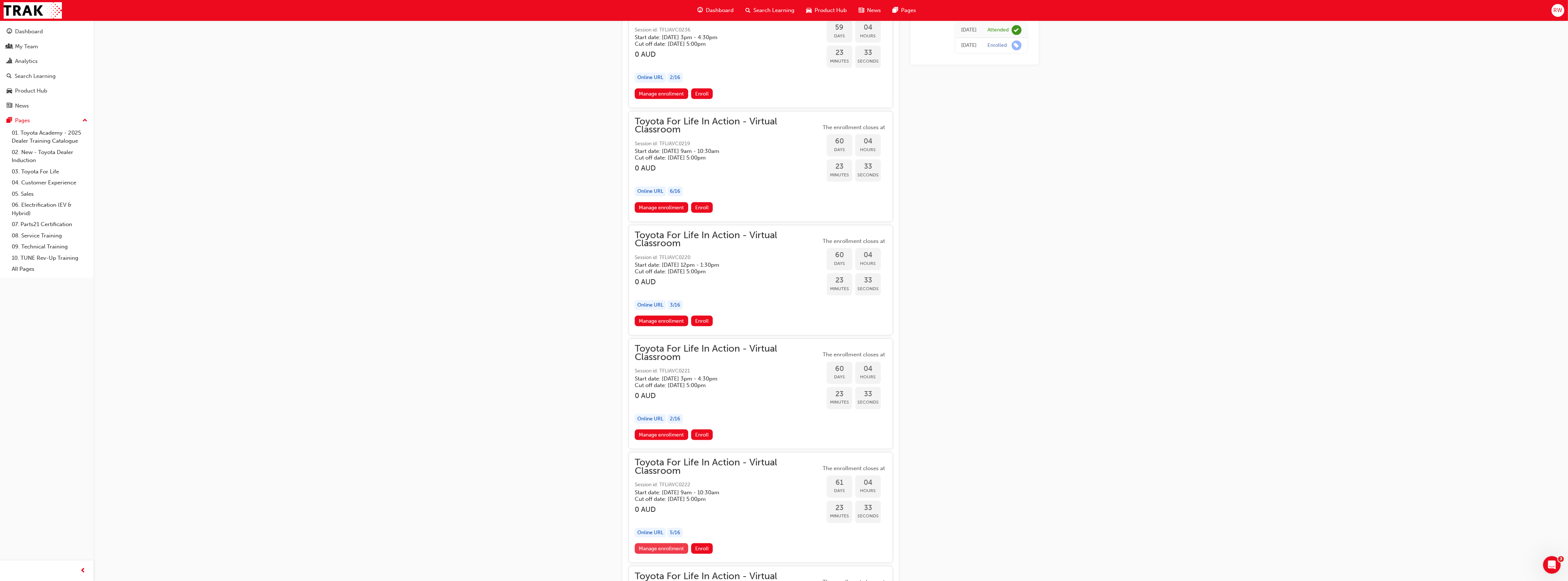
click at [678, 544] on link "Manage enrollment" at bounding box center [661, 549] width 53 height 10
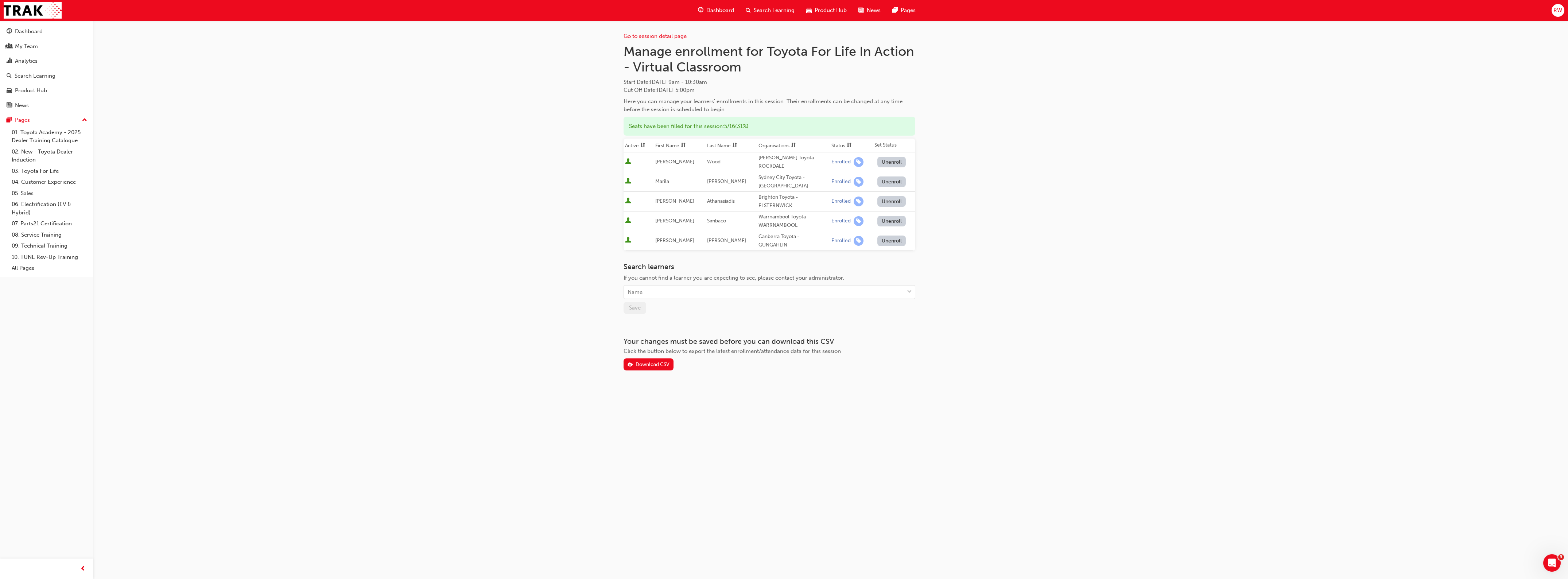
click at [436, 71] on div "Go to session detail page Manage enrollment for Toyota For Life In Action - Vir…" at bounding box center [784, 289] width 1568 height 579
